Goal: Check status: Check status

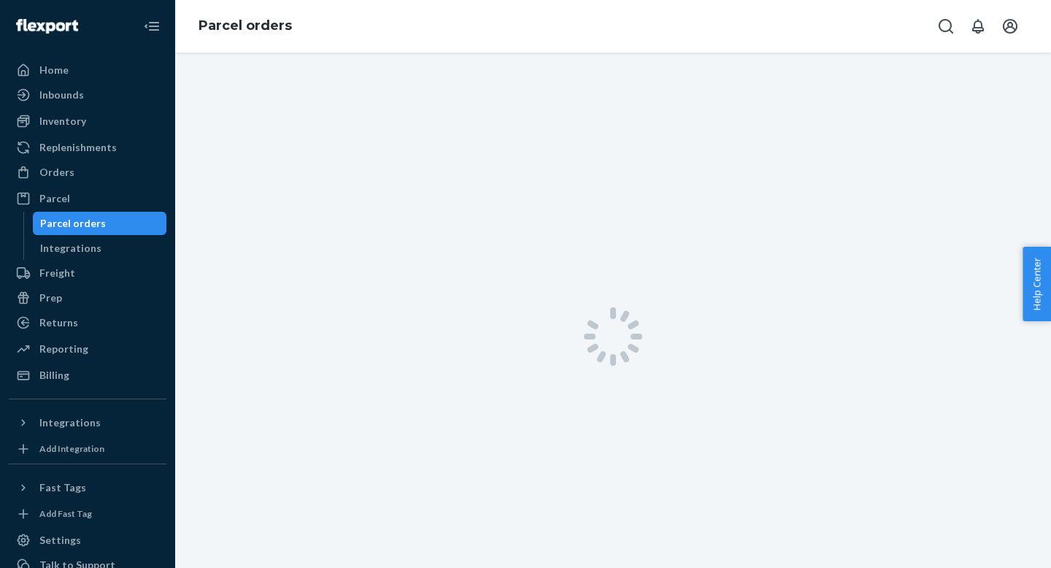
scroll to position [9, 0]
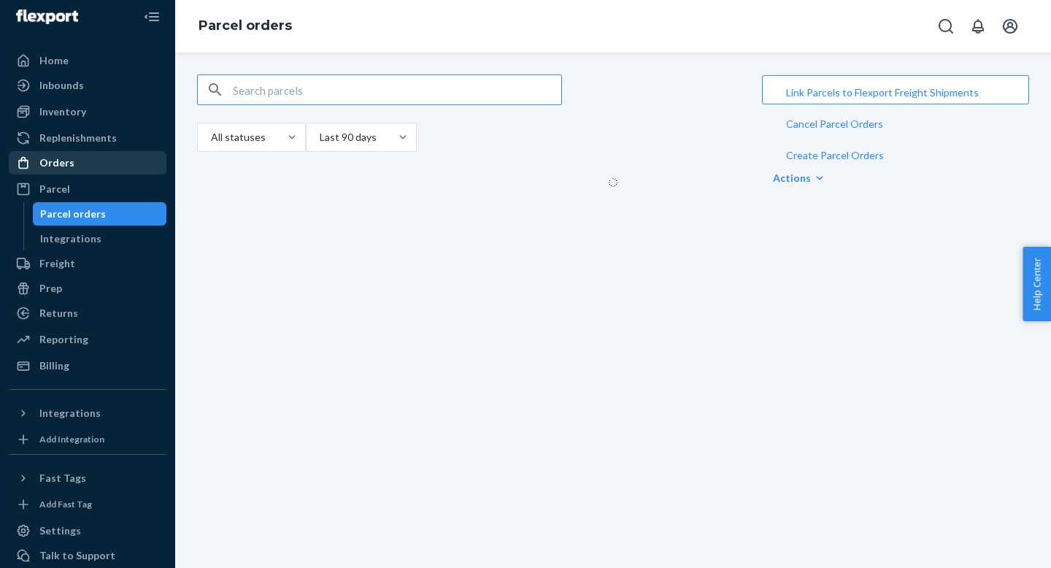
click at [42, 164] on div "Orders" at bounding box center [56, 162] width 35 height 15
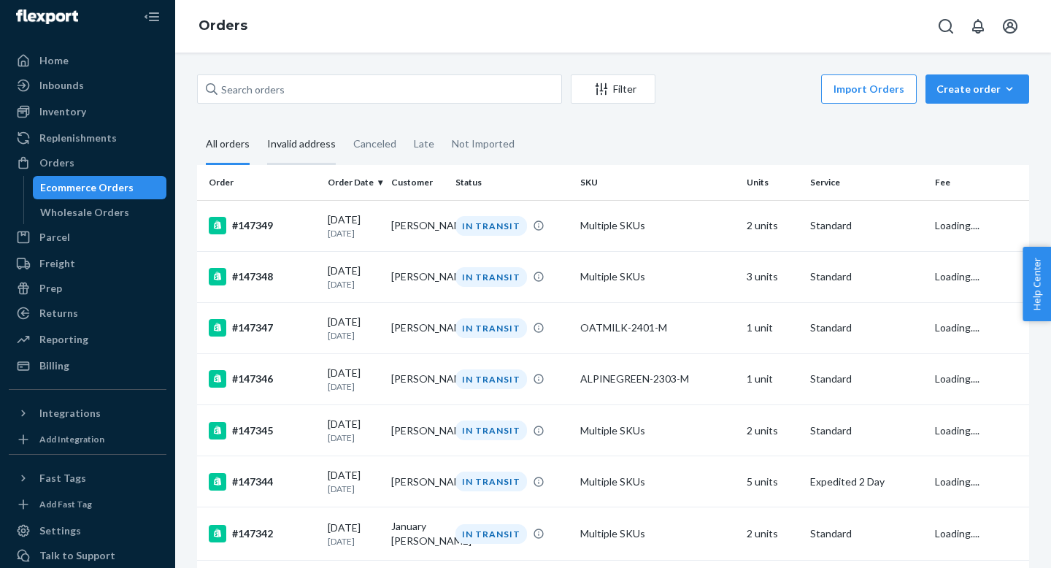
click at [304, 127] on div "Invalid address" at bounding box center [301, 145] width 69 height 40
click at [258, 125] on input "Invalid address" at bounding box center [258, 125] width 0 height 0
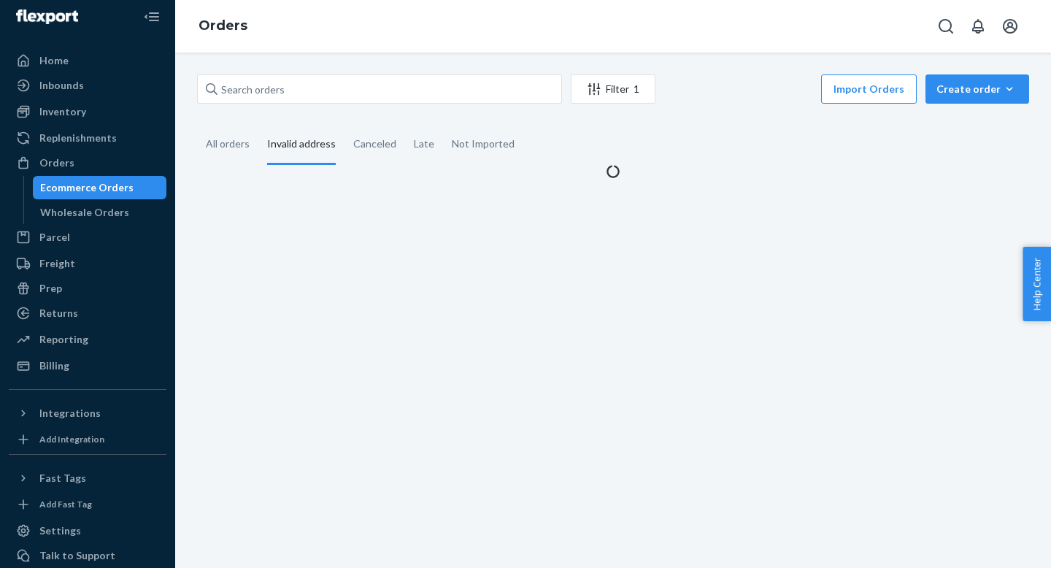
click at [287, 143] on div "Invalid address" at bounding box center [301, 145] width 69 height 40
click at [258, 125] on input "Invalid address" at bounding box center [258, 125] width 0 height 0
click at [287, 143] on div "Invalid address" at bounding box center [301, 145] width 69 height 40
click at [258, 125] on input "Invalid address" at bounding box center [258, 125] width 0 height 0
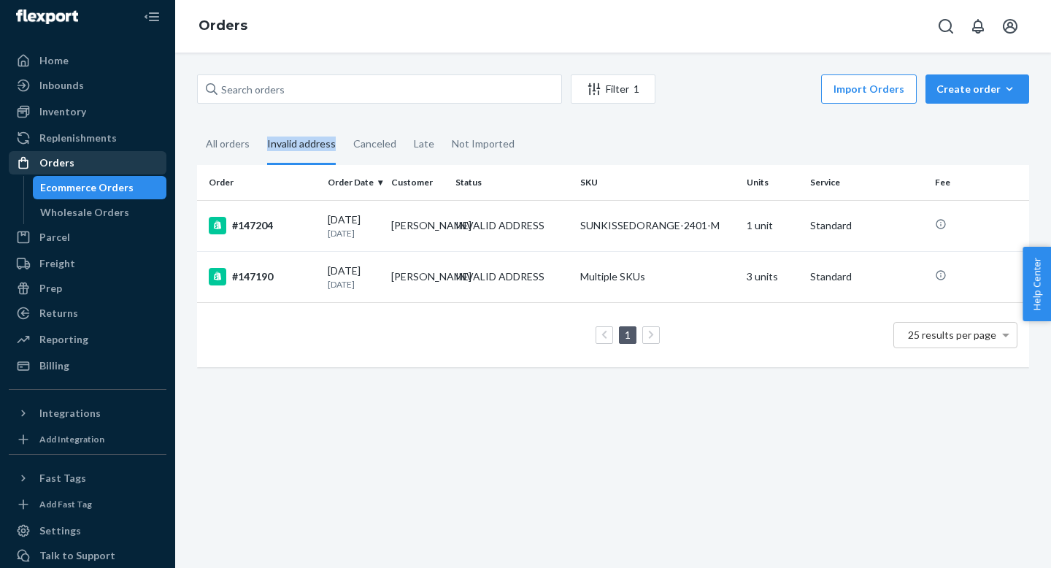
click at [42, 161] on div "Orders" at bounding box center [56, 162] width 35 height 15
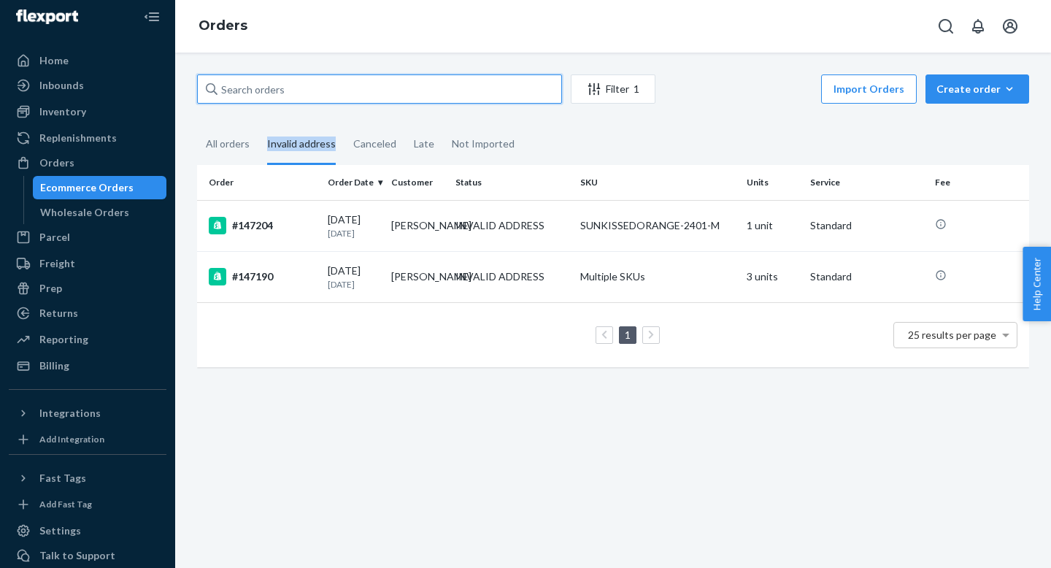
click at [423, 81] on input "text" at bounding box center [379, 88] width 365 height 29
click at [413, 85] on input "text" at bounding box center [379, 88] width 365 height 29
click at [412, 90] on input "text" at bounding box center [379, 88] width 365 height 29
drag, startPoint x: 474, startPoint y: 89, endPoint x: 469, endPoint y: 95, distance: 7.8
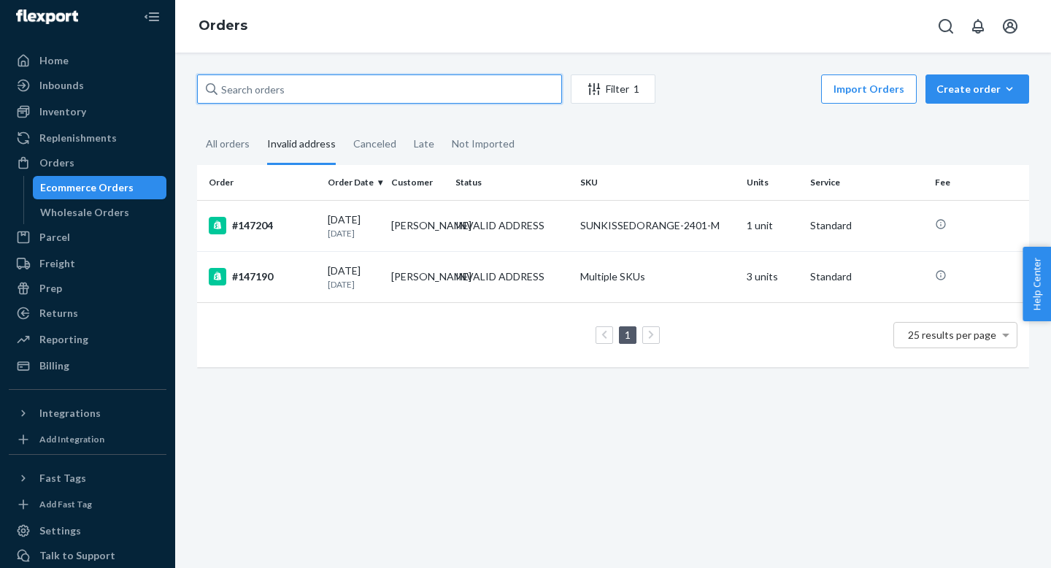
click at [468, 96] on input "text" at bounding box center [379, 88] width 365 height 29
click at [240, 139] on div "All orders" at bounding box center [228, 145] width 44 height 40
click at [197, 125] on input "All orders" at bounding box center [197, 125] width 0 height 0
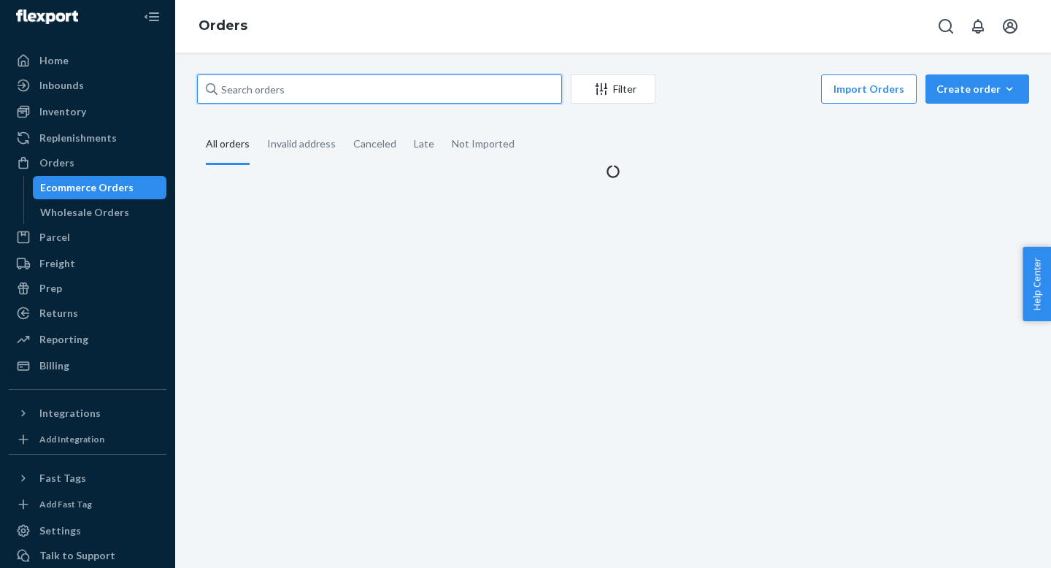
click at [258, 77] on input "text" at bounding box center [379, 88] width 365 height 29
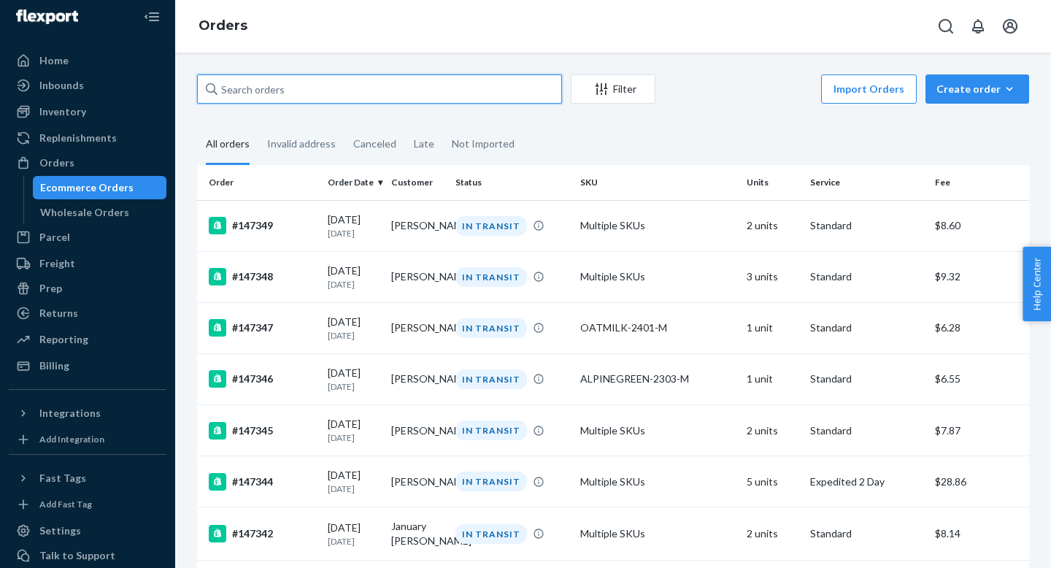
click at [253, 82] on input "text" at bounding box center [379, 88] width 365 height 29
paste input "120020"
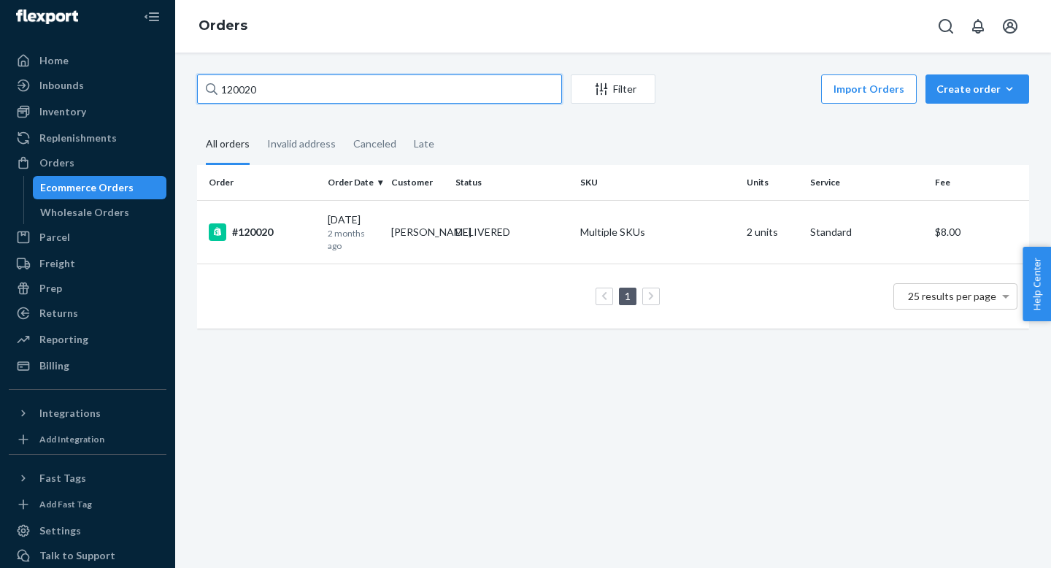
click at [516, 88] on input "120020" at bounding box center [379, 88] width 365 height 29
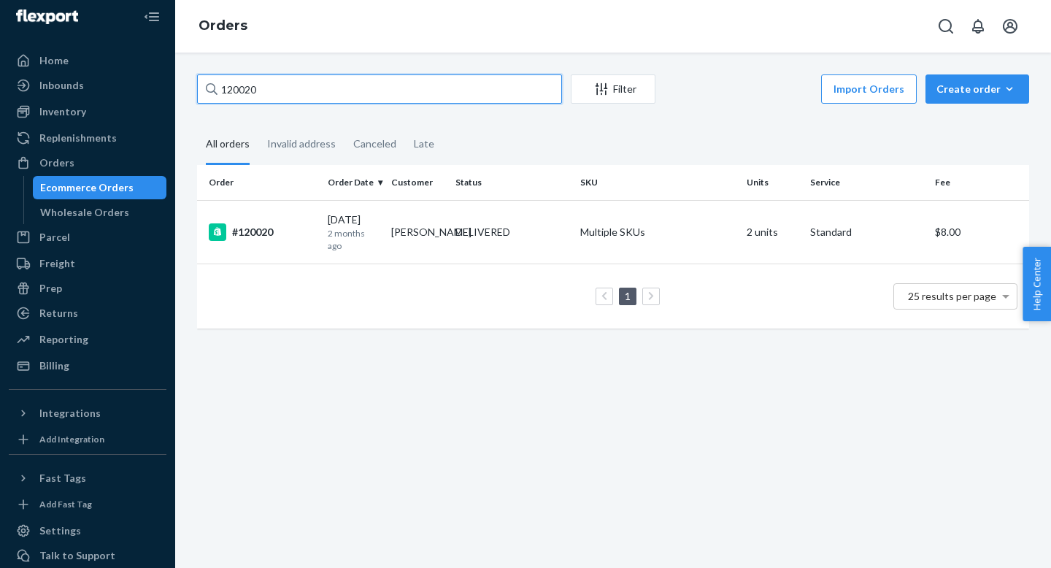
click at [533, 80] on input "120020" at bounding box center [379, 88] width 365 height 29
click at [517, 84] on input "120020" at bounding box center [379, 88] width 365 height 29
click at [501, 86] on input "120020" at bounding box center [379, 88] width 365 height 29
paste input "17171"
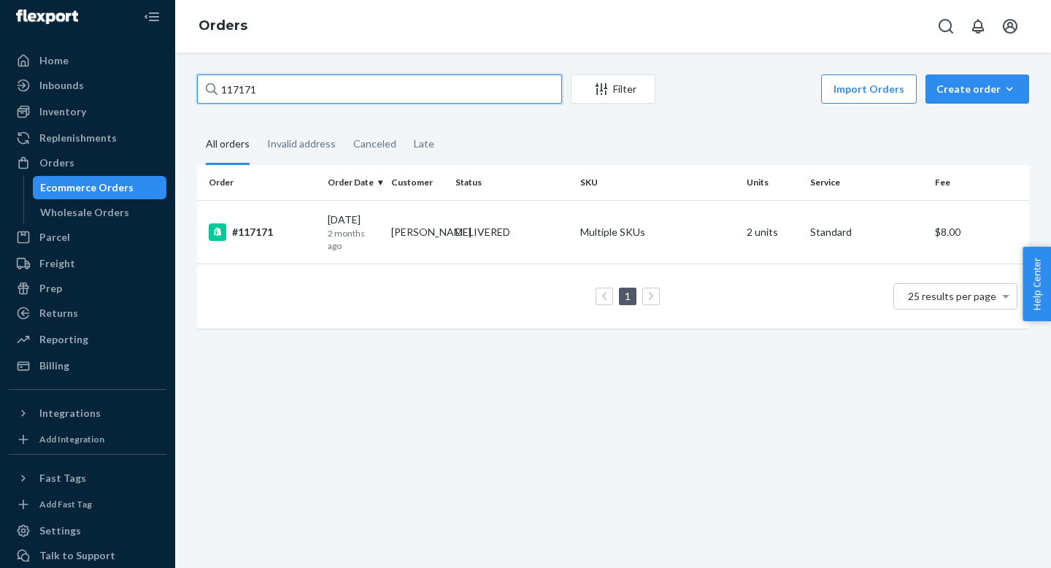
click at [493, 88] on input "117171" at bounding box center [379, 88] width 365 height 29
paste input "25898"
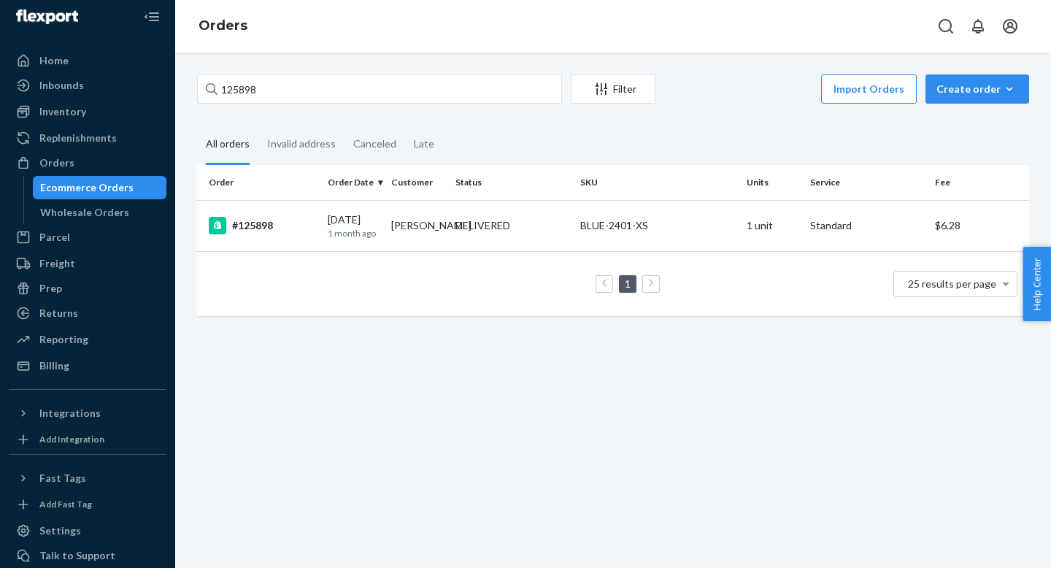
click at [876, 384] on div "125898 Filter Import Orders Create order Ecommerce order Removal order All orde…" at bounding box center [613, 310] width 876 height 515
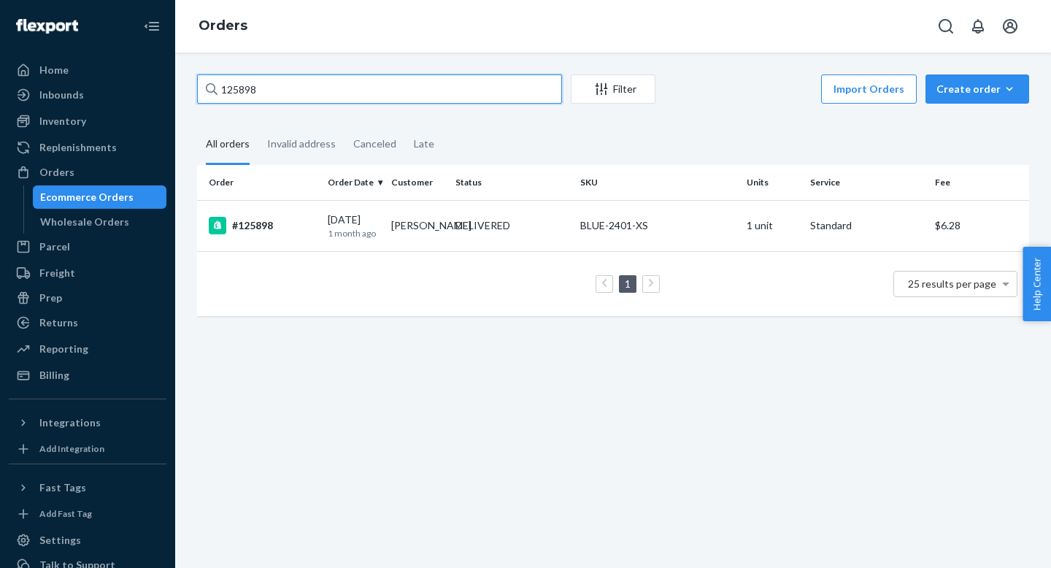
click at [511, 96] on input "125898" at bounding box center [379, 88] width 365 height 29
click at [509, 86] on input "125898" at bounding box center [379, 88] width 365 height 29
paste input "17397"
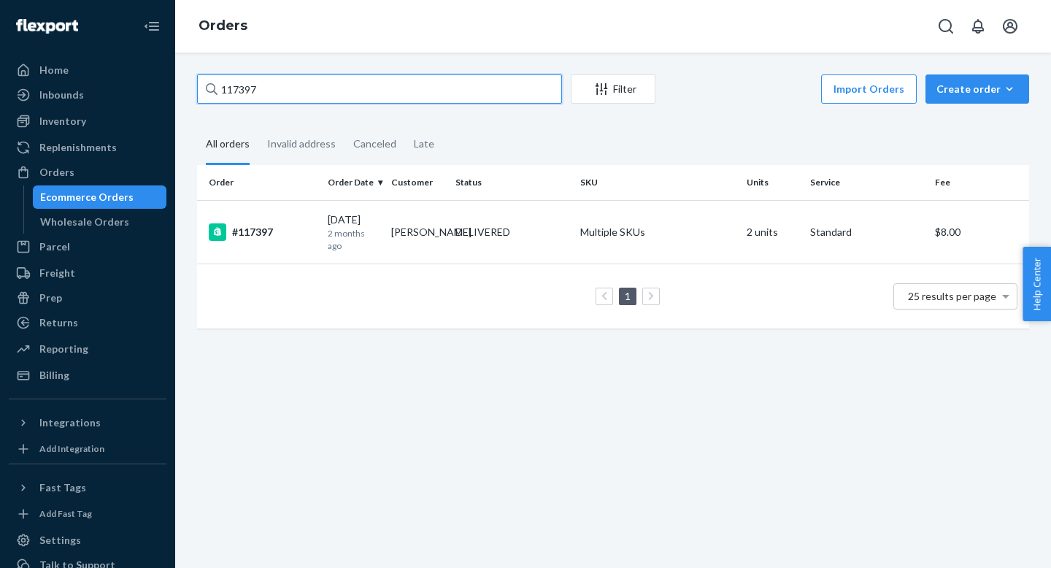
click at [491, 88] on input "117397" at bounding box center [379, 88] width 365 height 29
paste input "23229"
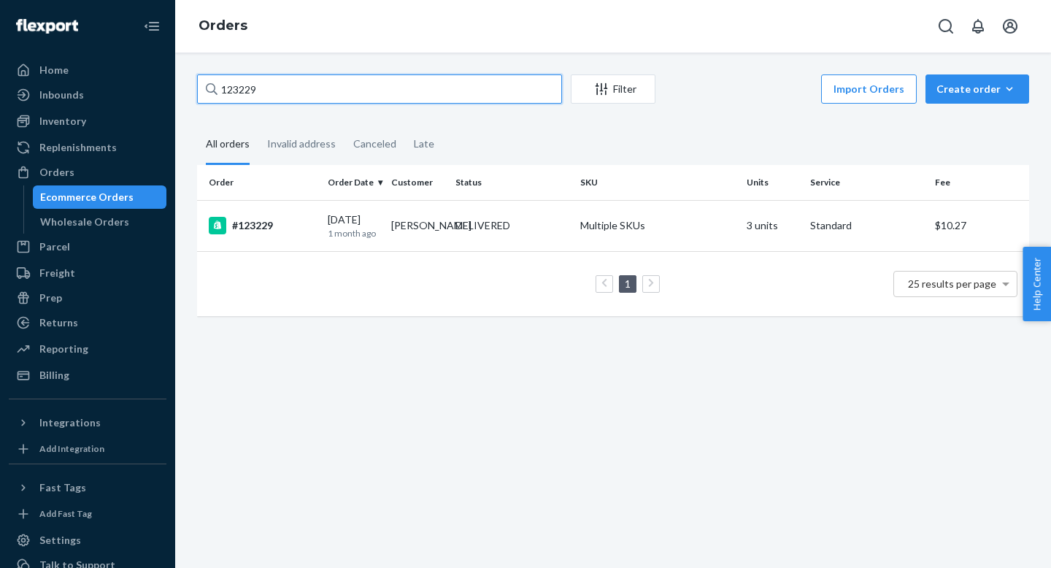
click at [532, 95] on input "123229" at bounding box center [379, 88] width 365 height 29
click at [518, 81] on input "123229" at bounding box center [379, 88] width 365 height 29
click at [520, 83] on input "123229" at bounding box center [379, 88] width 365 height 29
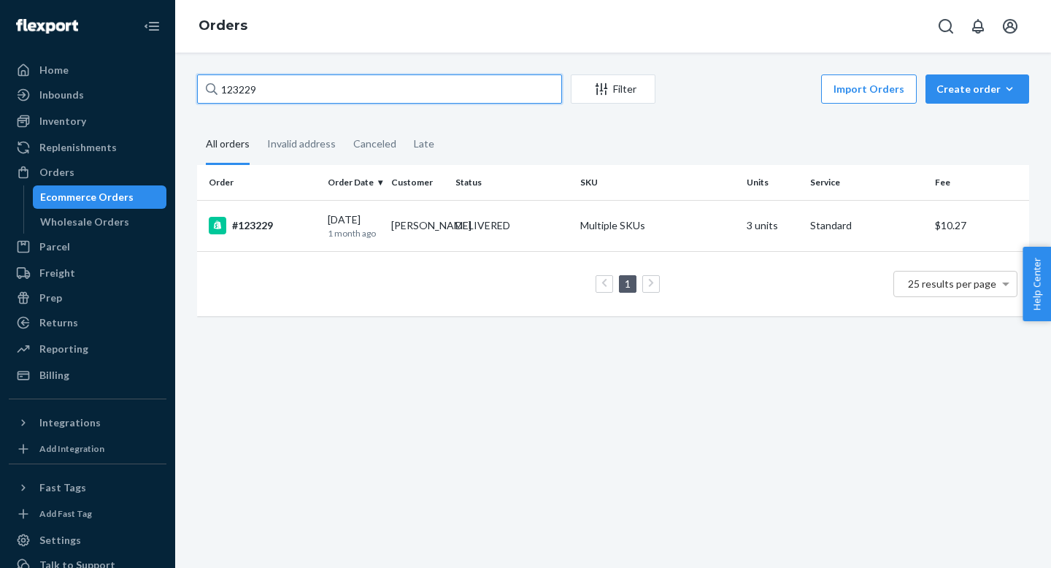
click at [520, 83] on input "123229" at bounding box center [379, 88] width 365 height 29
click at [520, 84] on input "123229" at bounding box center [379, 88] width 365 height 29
paste input "5564"
type input "125564"
